Goal: Information Seeking & Learning: Learn about a topic

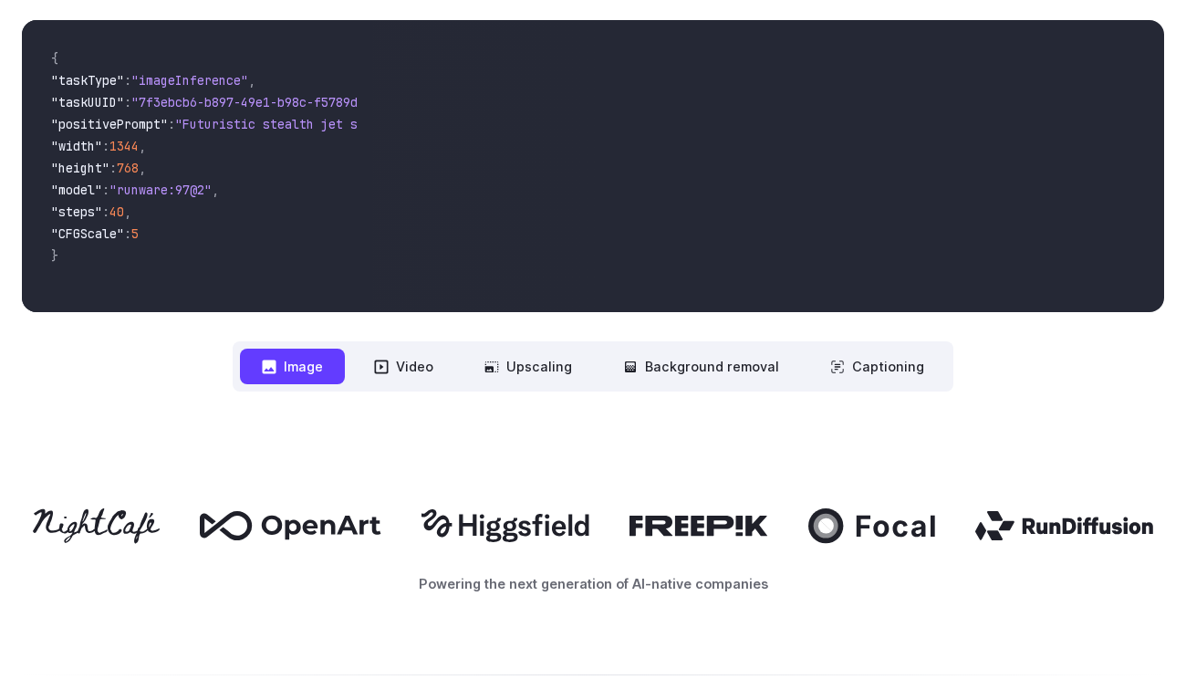
scroll to position [703, 0]
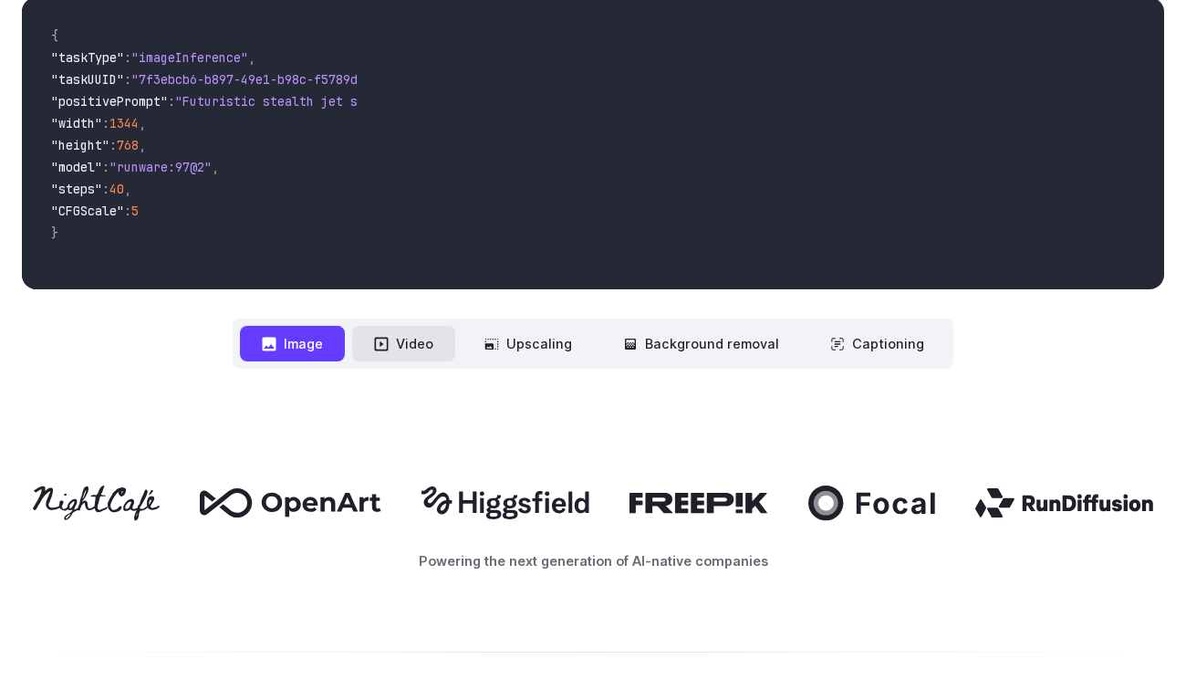
click at [448, 347] on button "Video" at bounding box center [403, 344] width 103 height 36
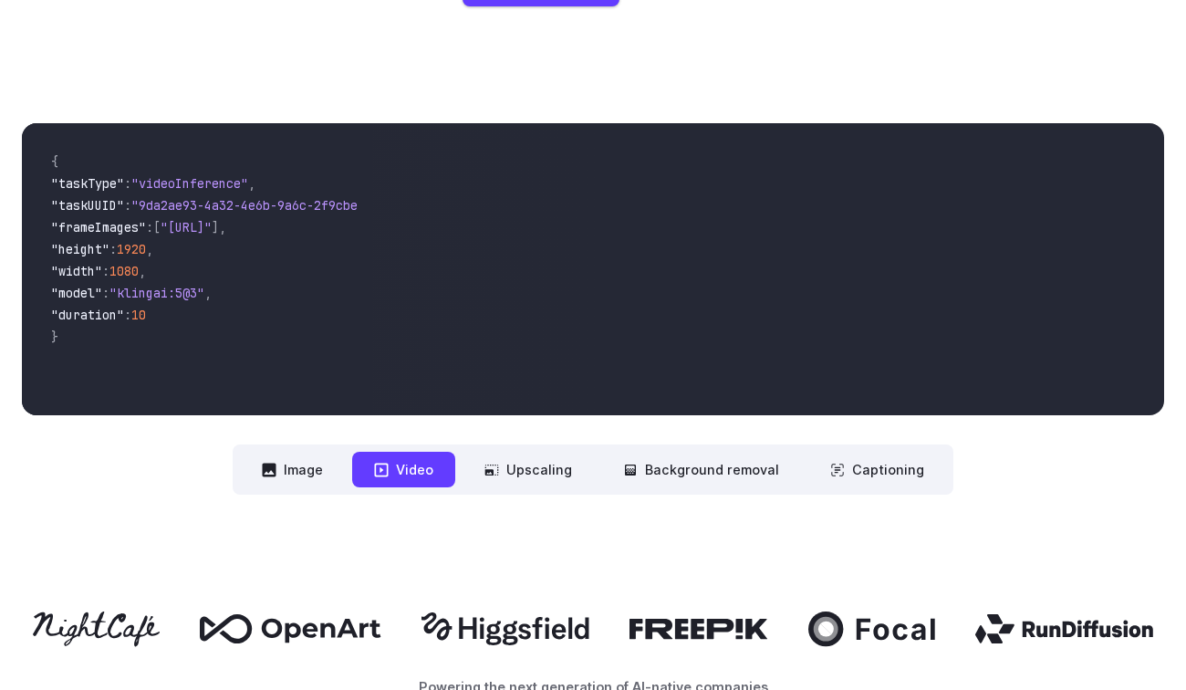
scroll to position [569, 0]
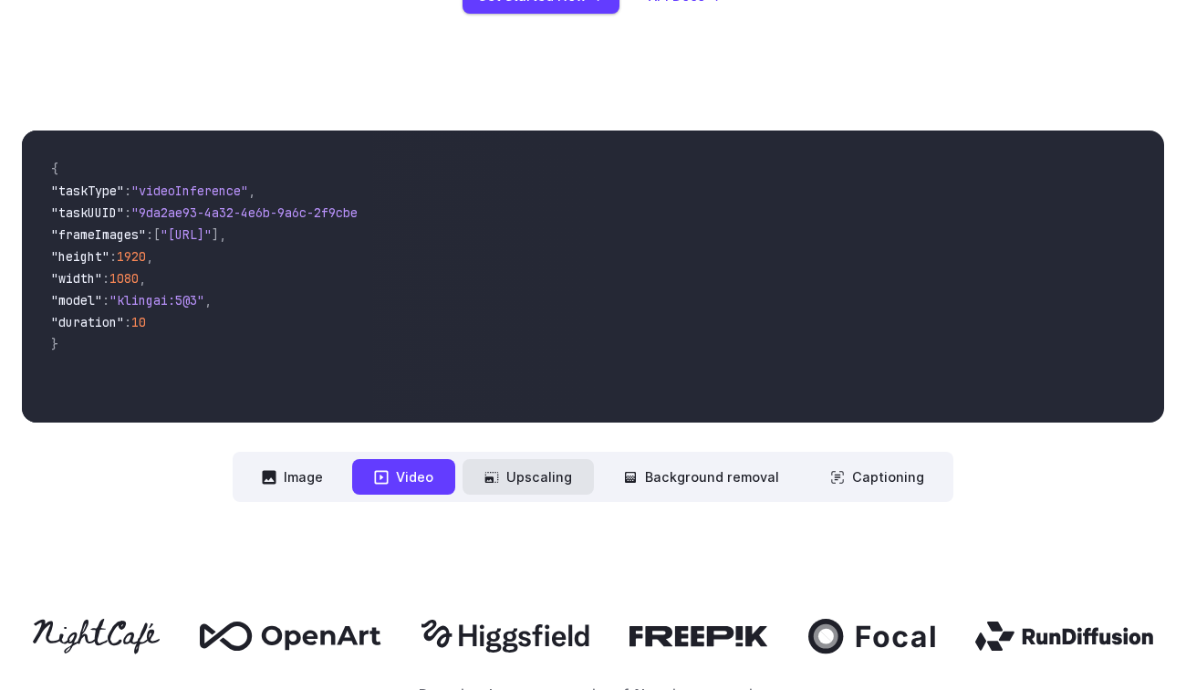
click at [522, 473] on button "Upscaling" at bounding box center [528, 477] width 131 height 36
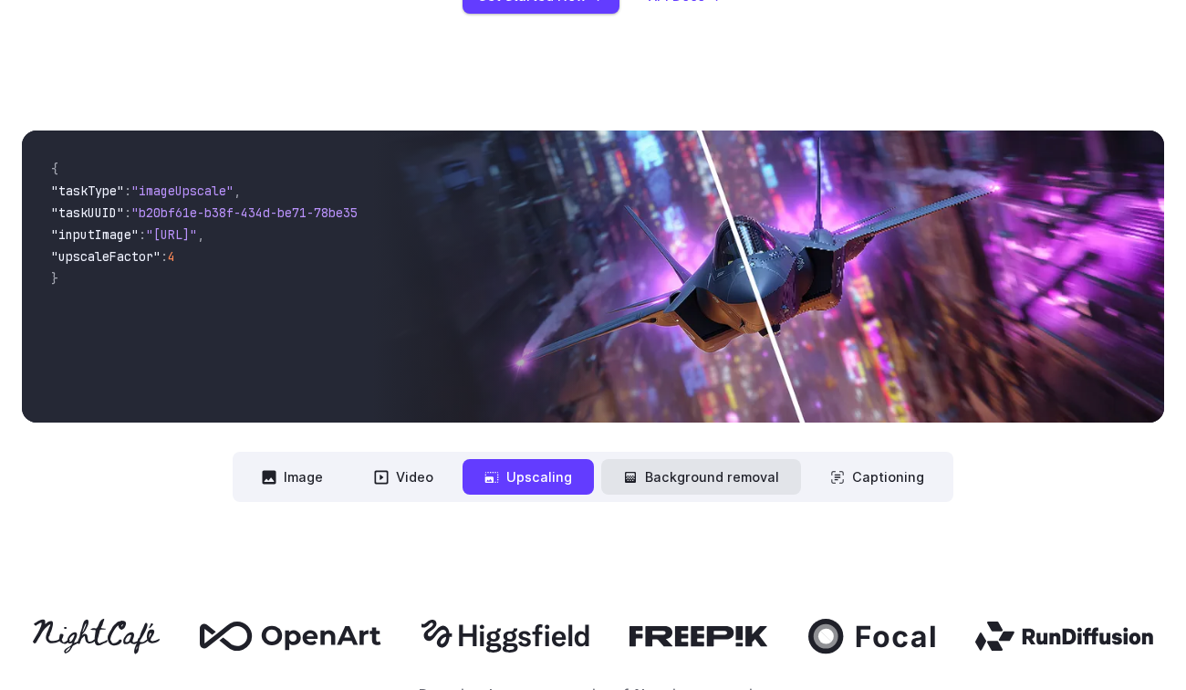
click at [694, 485] on button "Background removal" at bounding box center [701, 477] width 200 height 36
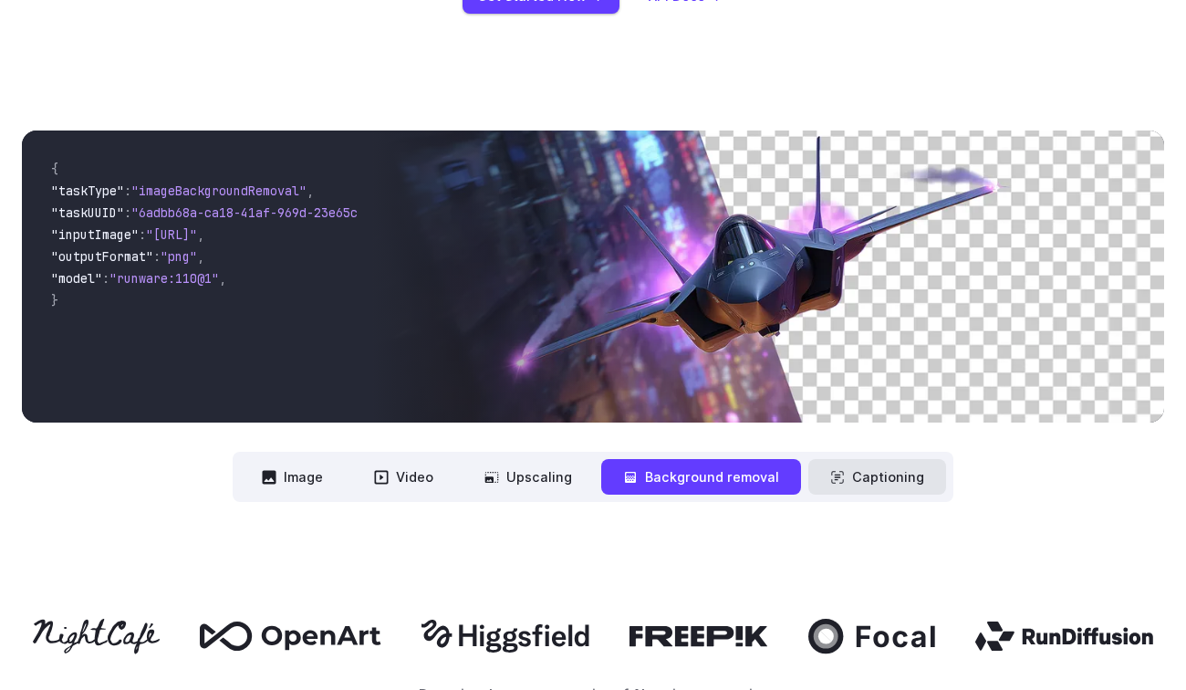
click at [871, 482] on button "Captioning" at bounding box center [878, 477] width 138 height 36
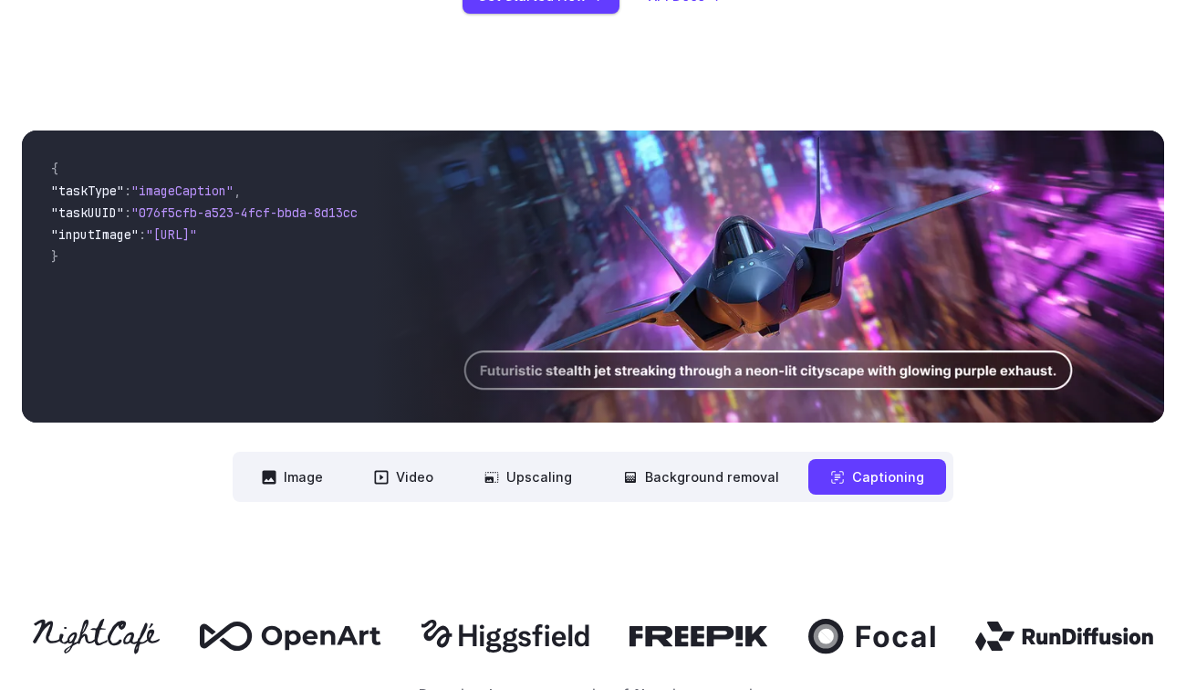
click at [543, 497] on nav "**********" at bounding box center [593, 477] width 721 height 50
click at [429, 479] on button "Video" at bounding box center [403, 477] width 103 height 36
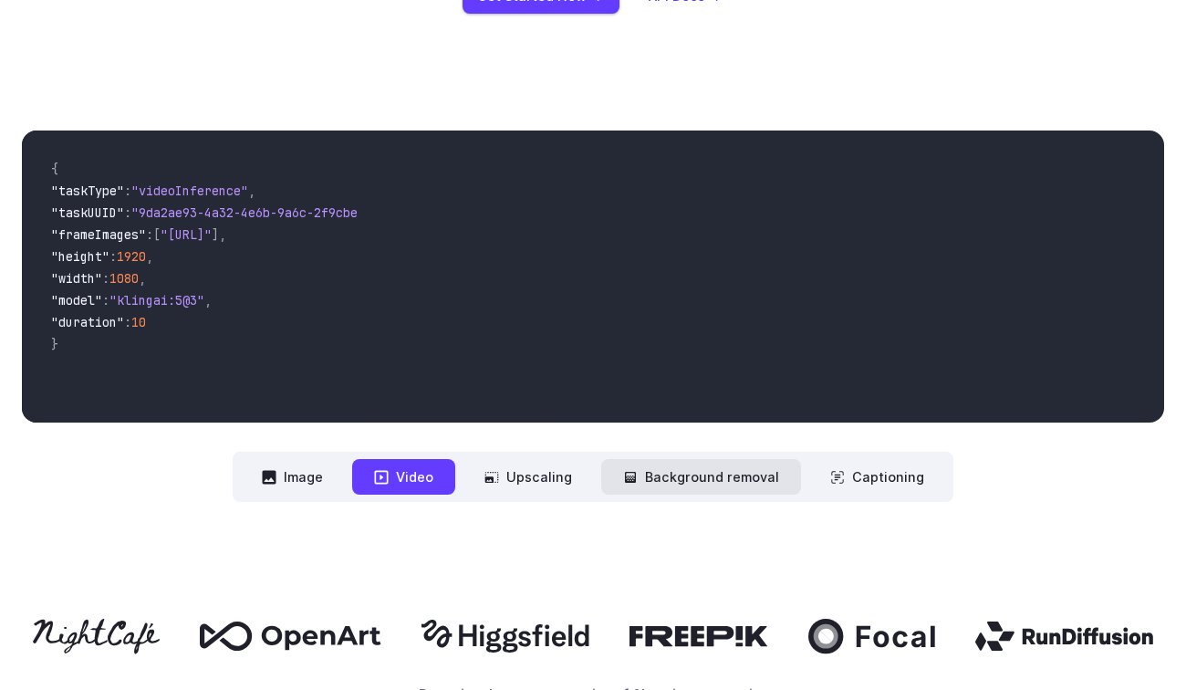
click at [754, 474] on button "Background removal" at bounding box center [701, 477] width 200 height 36
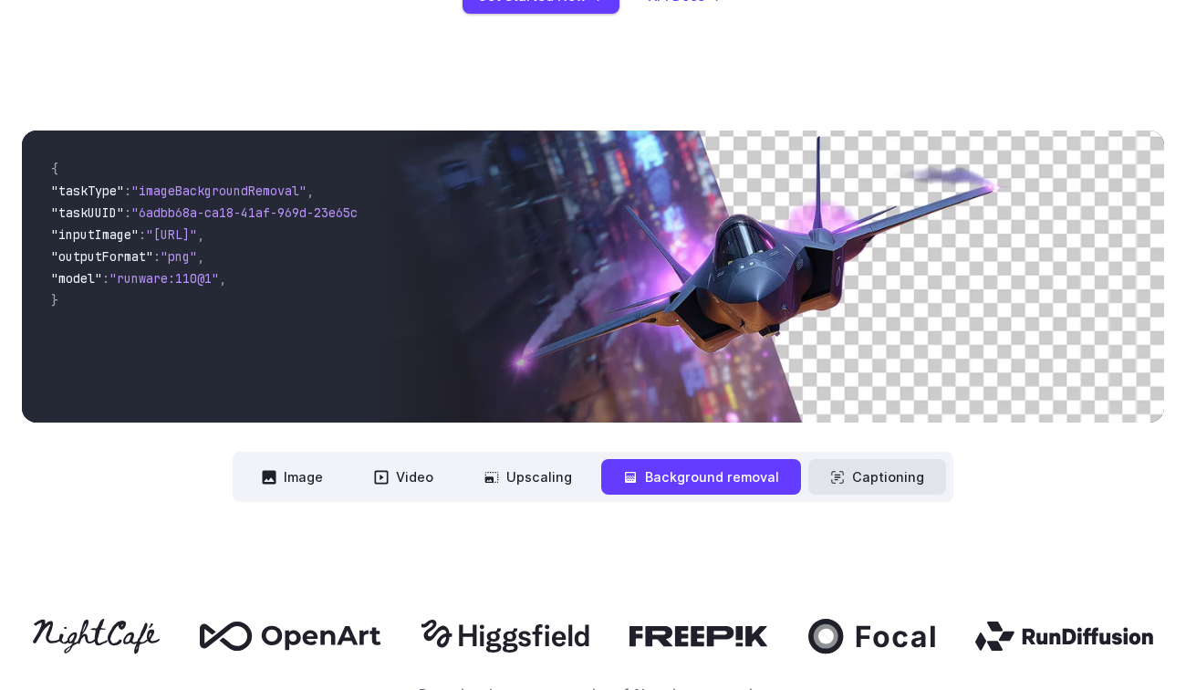
click at [865, 465] on button "Captioning" at bounding box center [878, 477] width 138 height 36
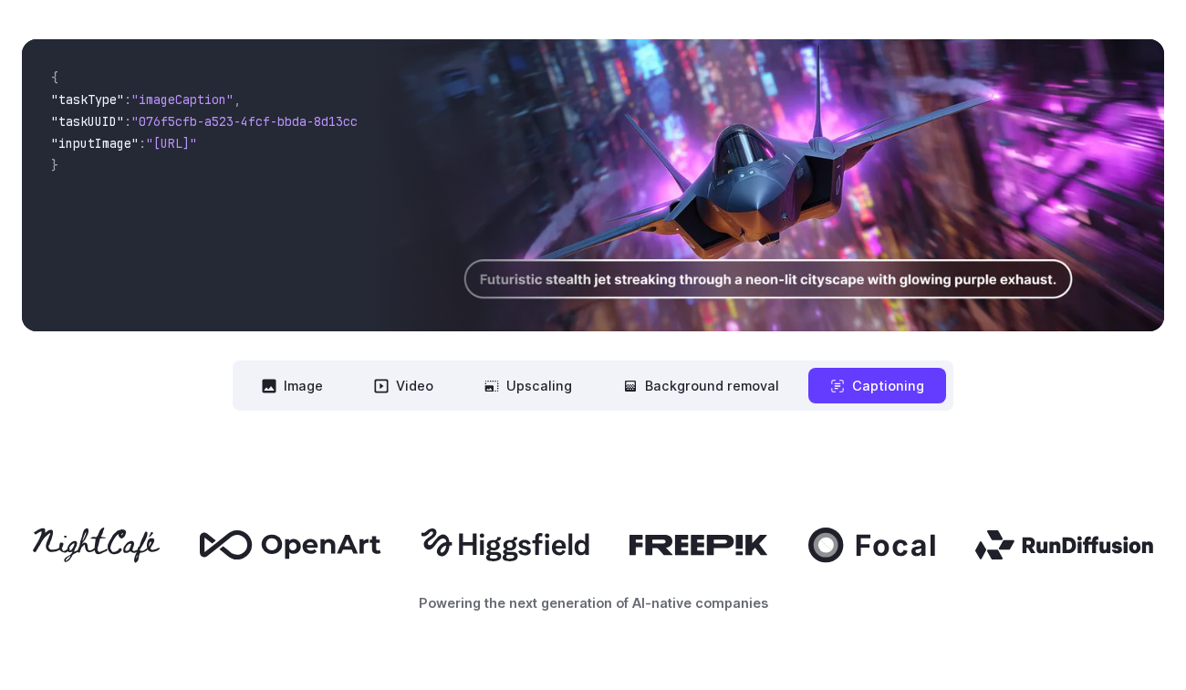
scroll to position [0, 0]
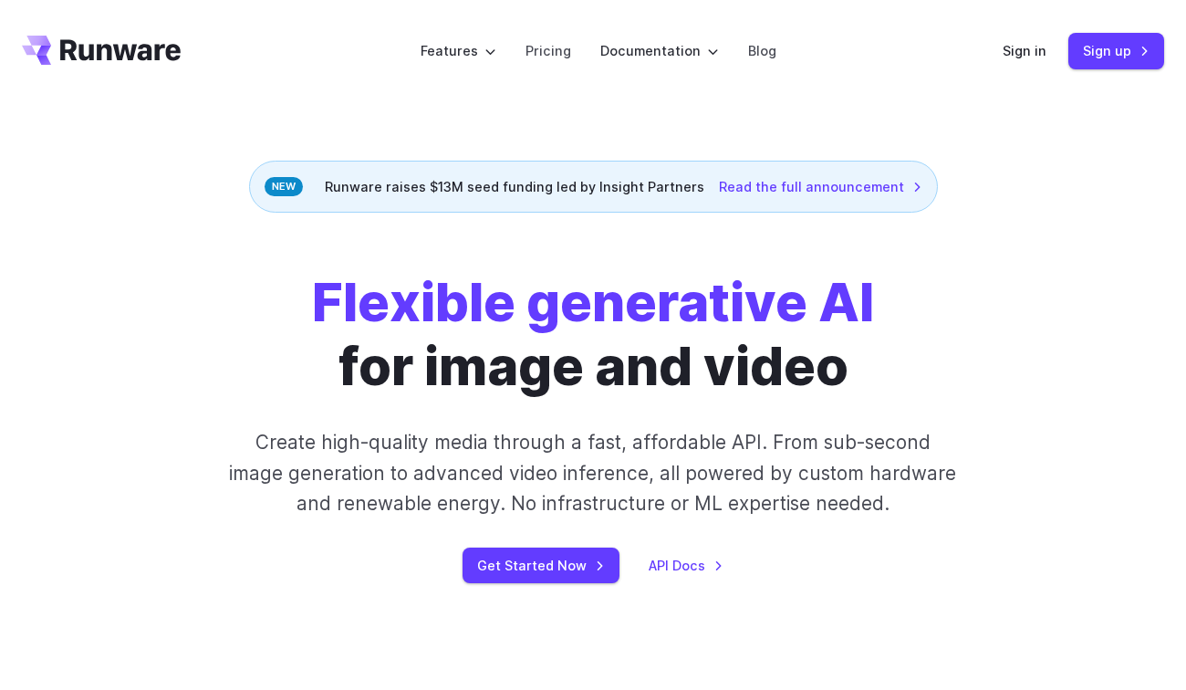
click at [934, 292] on div "Flexible generative AI for image and video Create high-quality media through a …" at bounding box center [593, 427] width 914 height 312
click at [549, 45] on link "Pricing" at bounding box center [549, 50] width 46 height 21
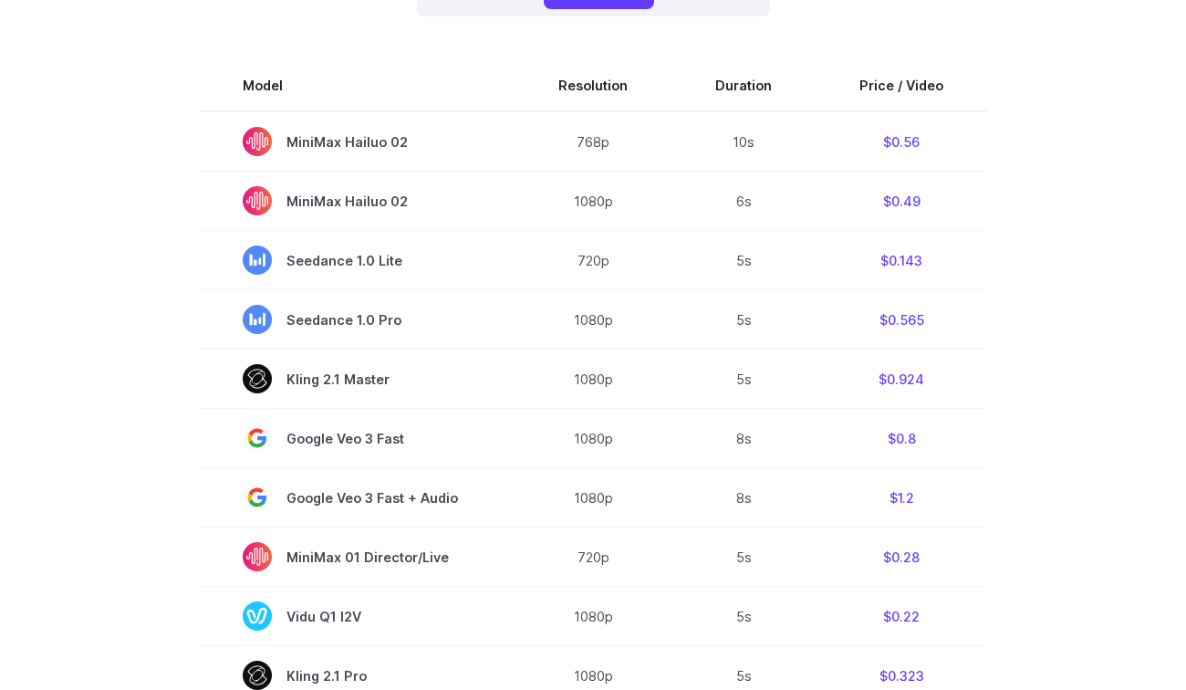
scroll to position [488, 0]
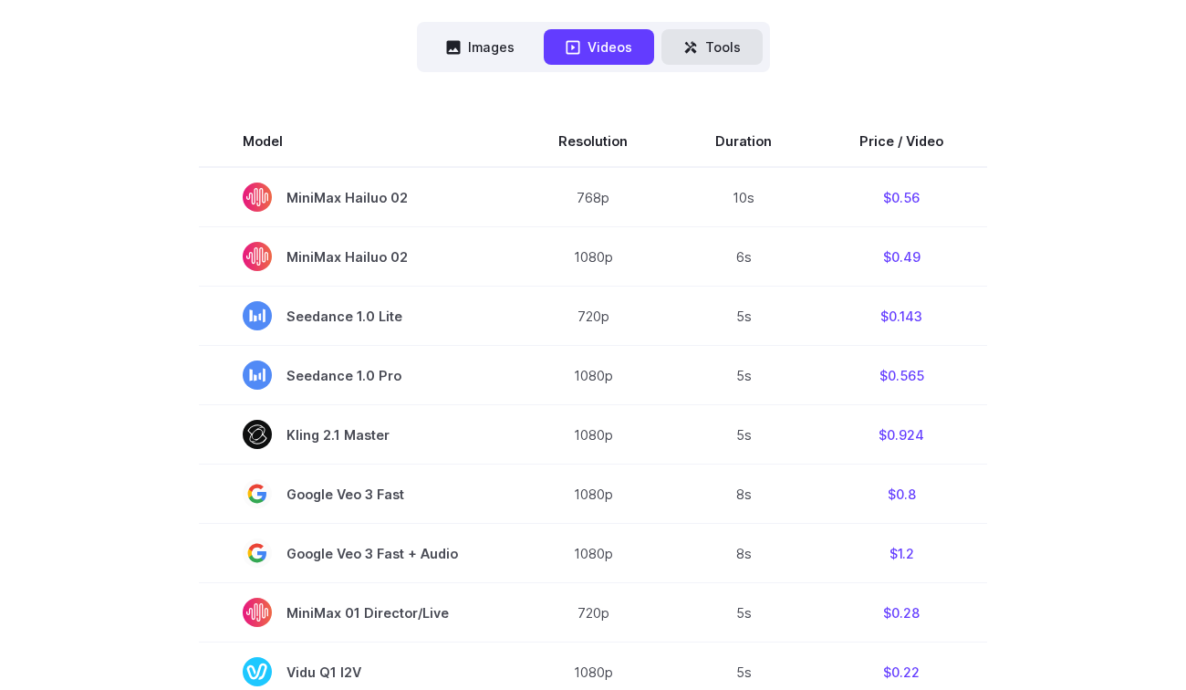
click at [711, 47] on button "Tools" at bounding box center [712, 47] width 101 height 36
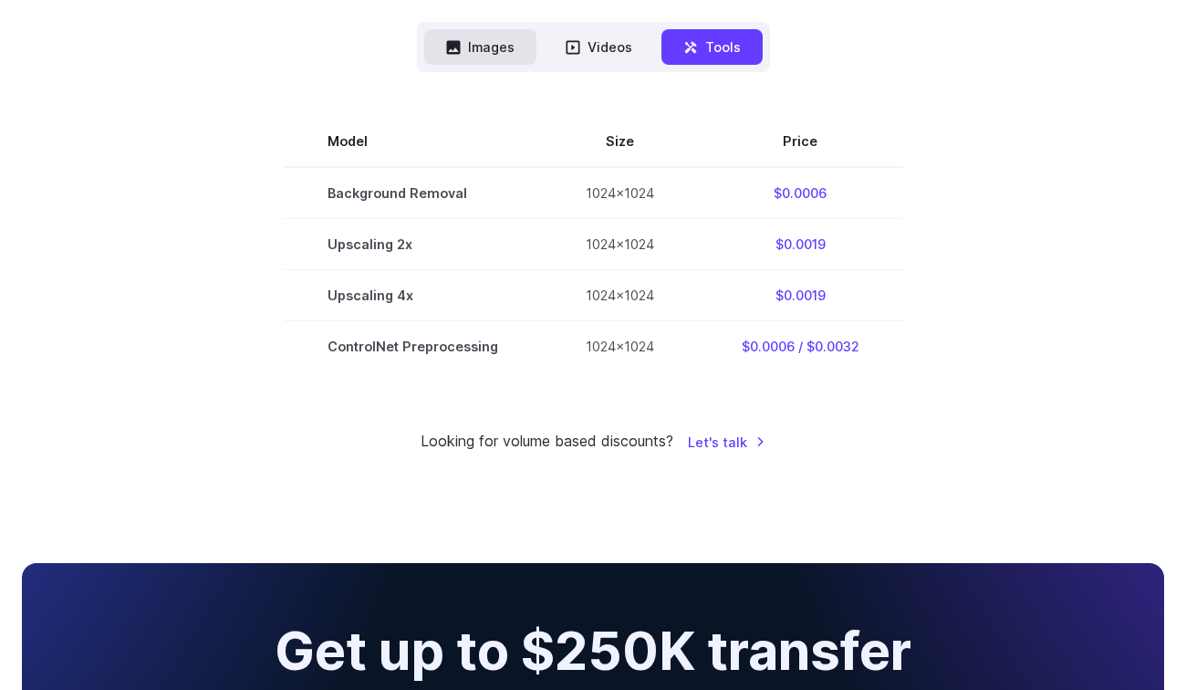
click at [493, 43] on button "Images" at bounding box center [480, 47] width 112 height 36
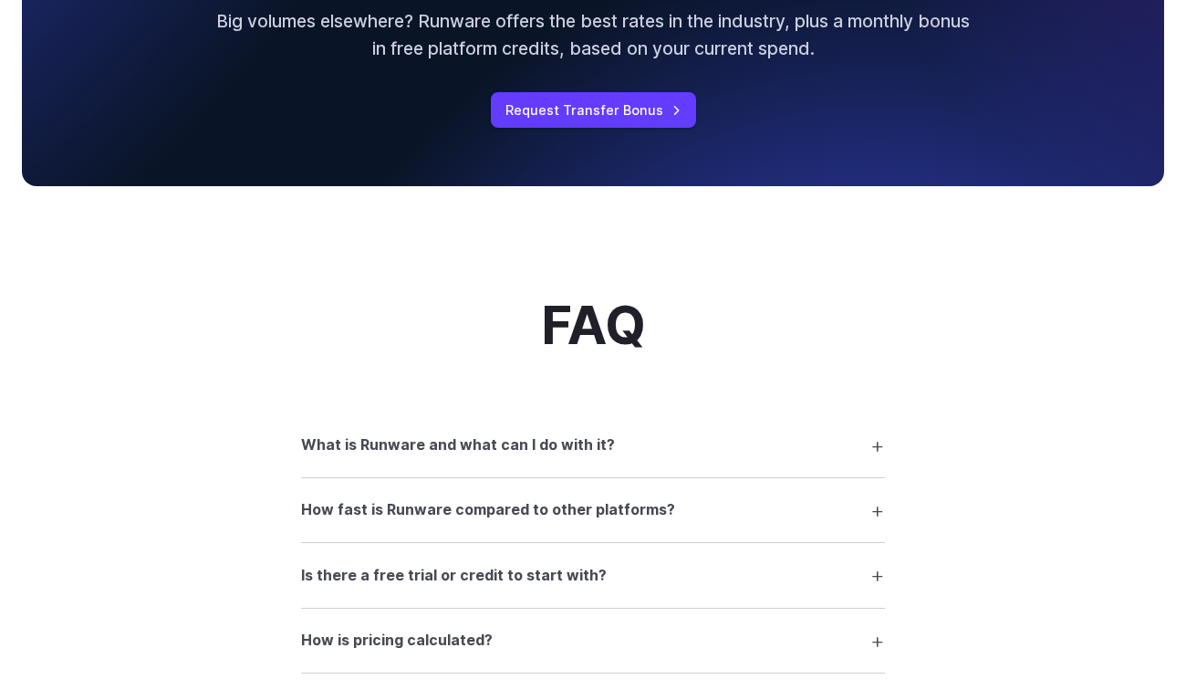
scroll to position [2072, 0]
